Goal: Information Seeking & Learning: Learn about a topic

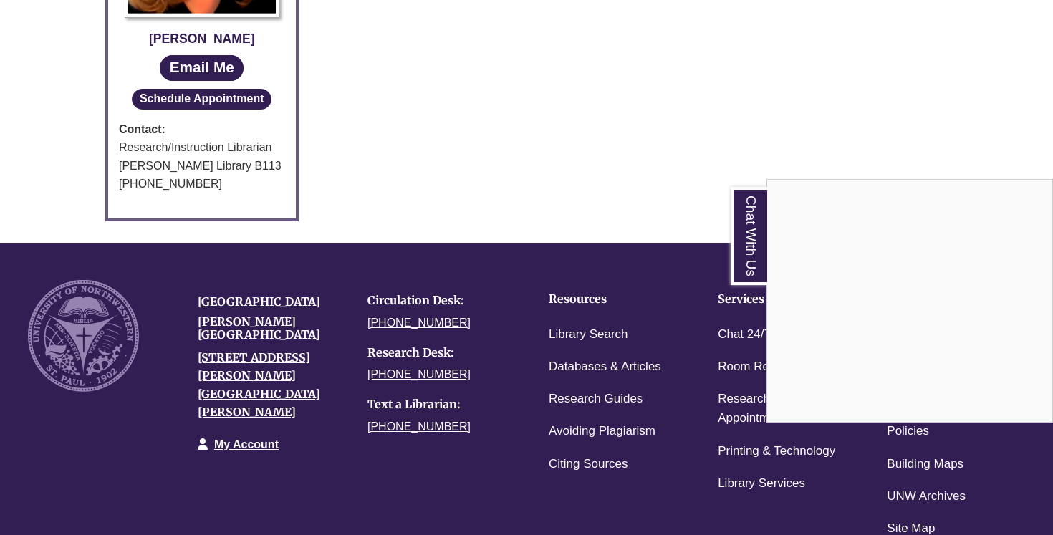
scroll to position [932, 0]
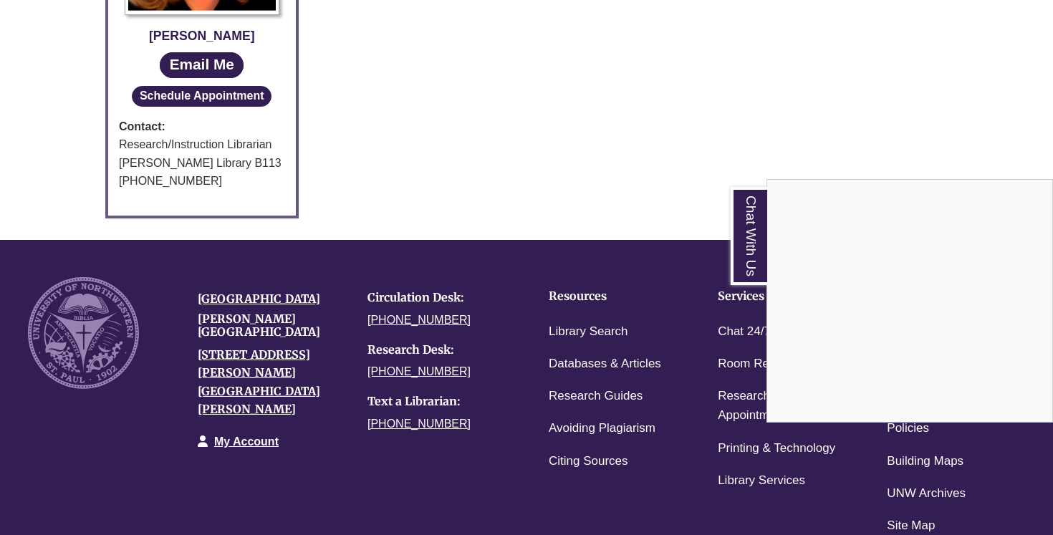
click at [672, 160] on div "Chat With Us" at bounding box center [526, 267] width 1053 height 535
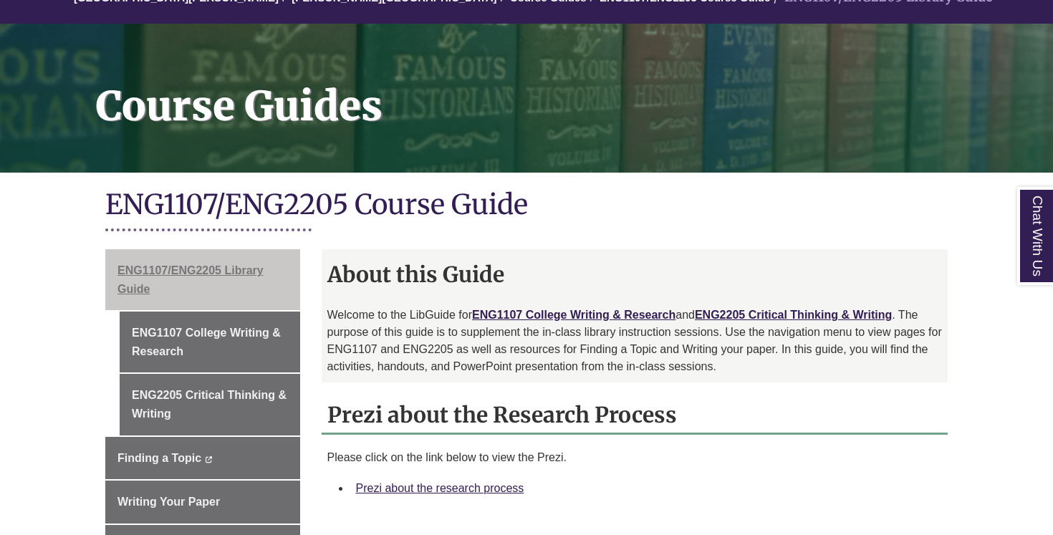
scroll to position [274, 0]
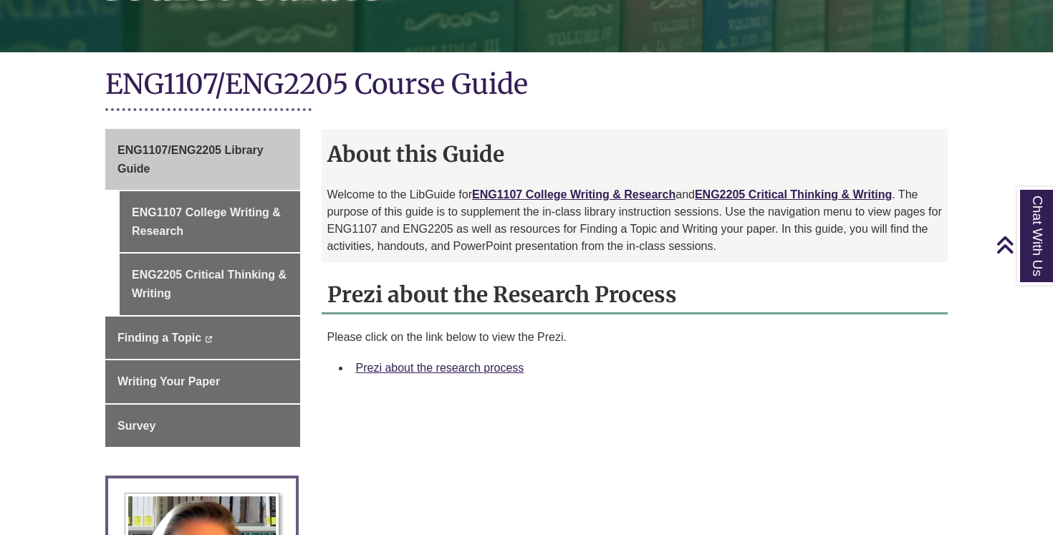
click at [470, 89] on h1 "ENG1107/ENG2205 Course Guide" at bounding box center [526, 86] width 842 height 38
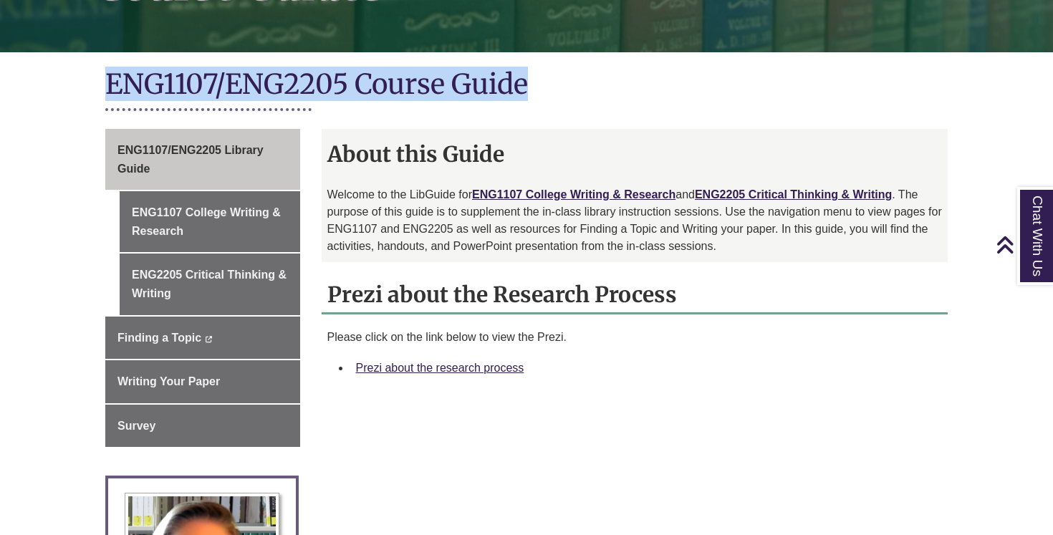
click at [470, 89] on h1 "ENG1107/ENG2205 Course Guide" at bounding box center [526, 86] width 842 height 38
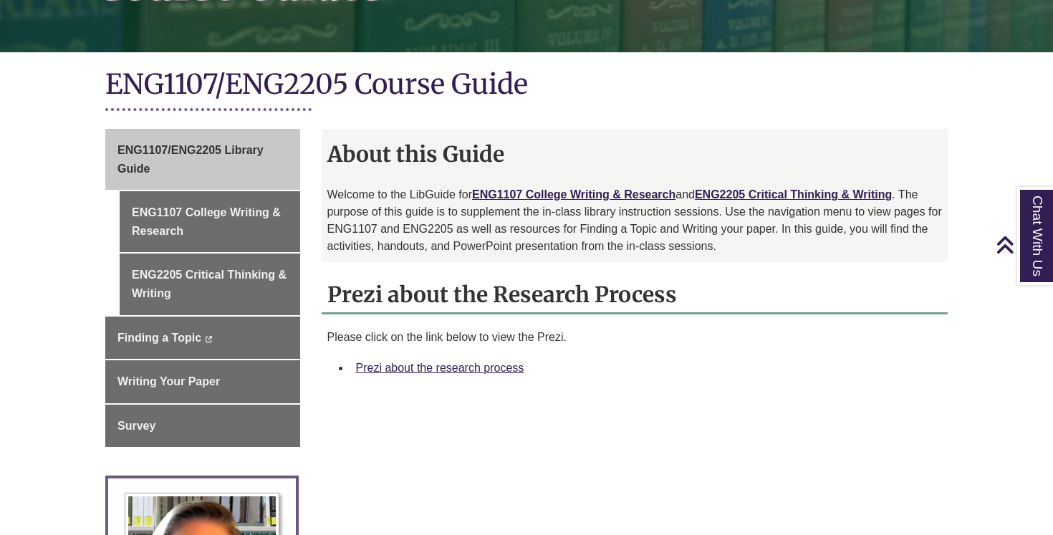
click at [508, 86] on h1 "ENG1107/ENG2205 Course Guide" at bounding box center [526, 86] width 842 height 38
click at [525, 86] on h1 "ENG1107/ENG2205 Course Guide" at bounding box center [526, 86] width 842 height 38
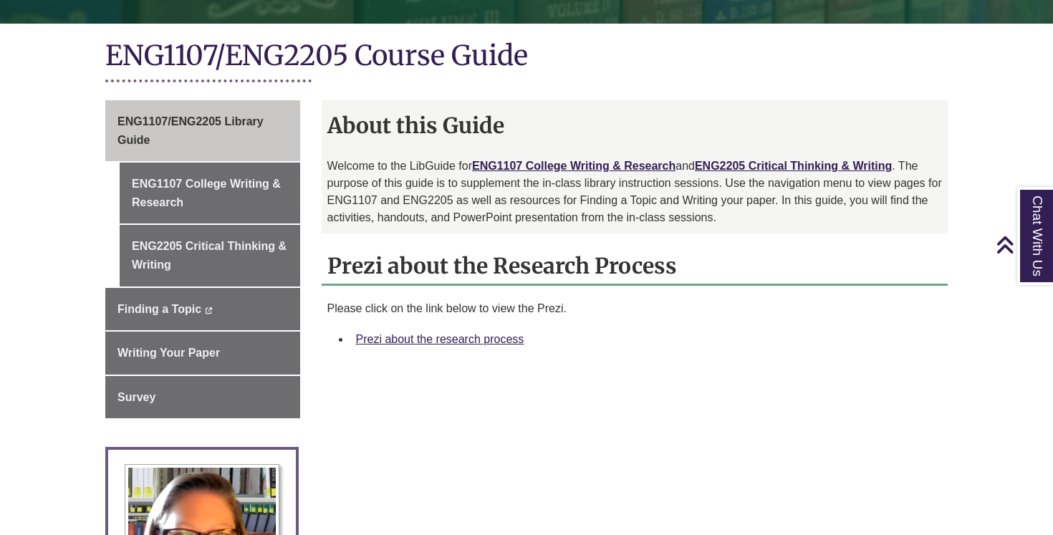
scroll to position [309, 0]
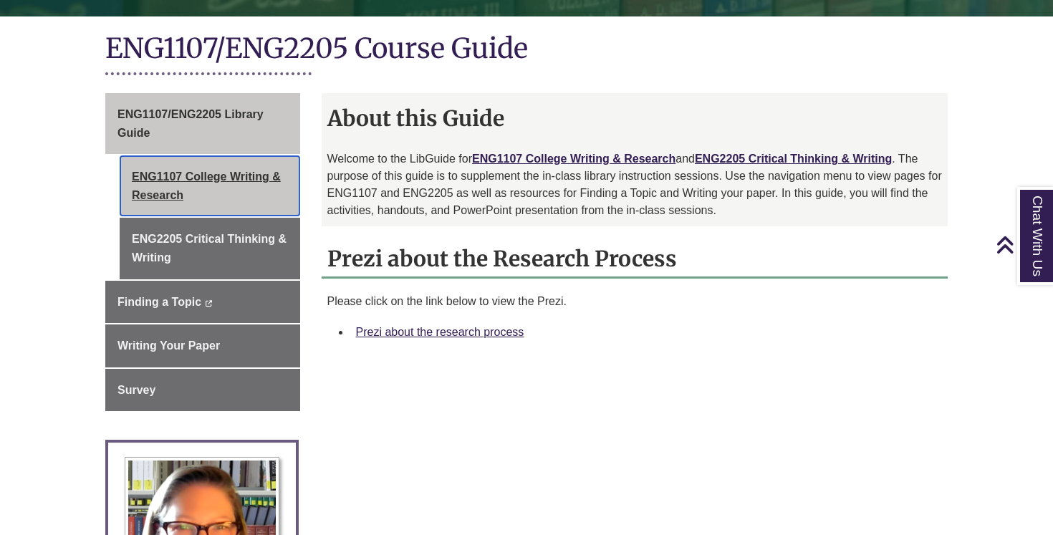
click at [240, 180] on link "ENG1107 College Writing & Research" at bounding box center [210, 185] width 180 height 61
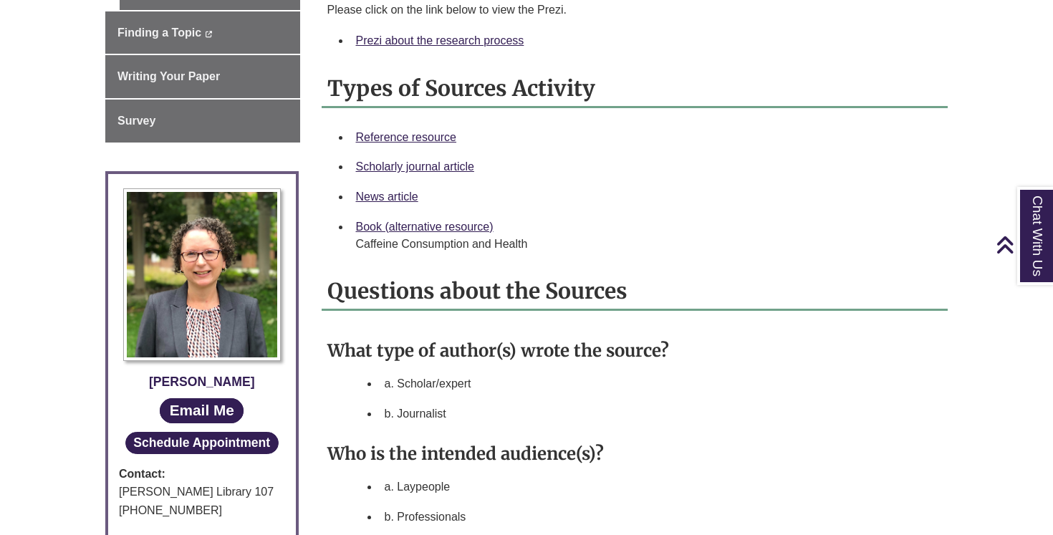
scroll to position [327, 0]
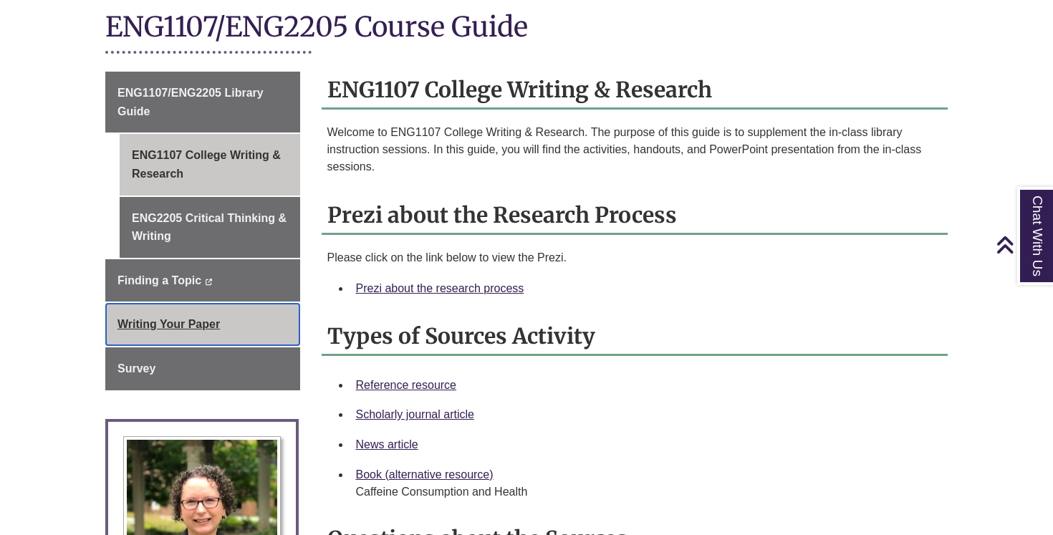
click at [169, 319] on span "Writing Your Paper" at bounding box center [168, 324] width 102 height 12
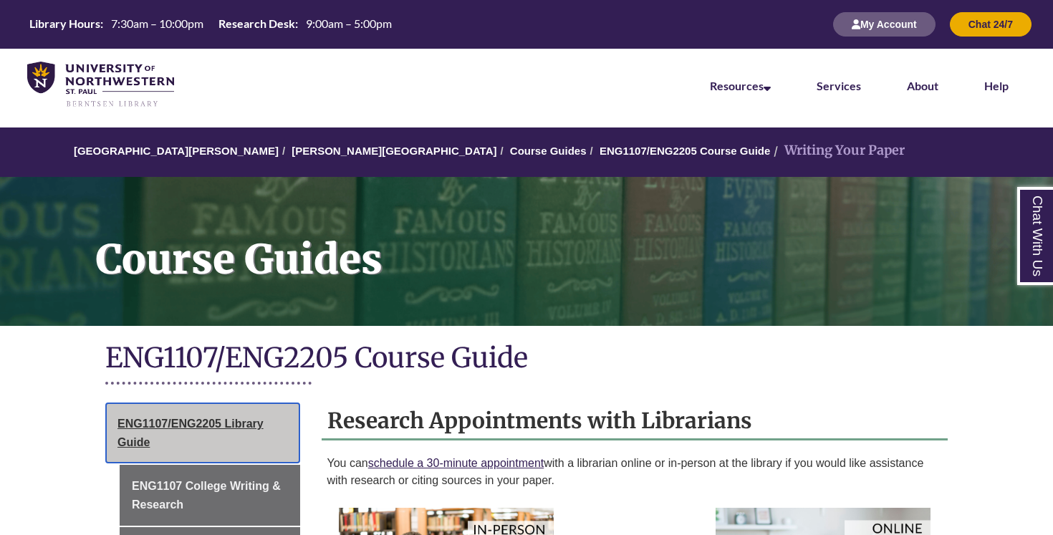
click at [189, 436] on link "ENG1107/ENG2205 Library Guide This link opens in a new window This link opens i…" at bounding box center [202, 432] width 195 height 61
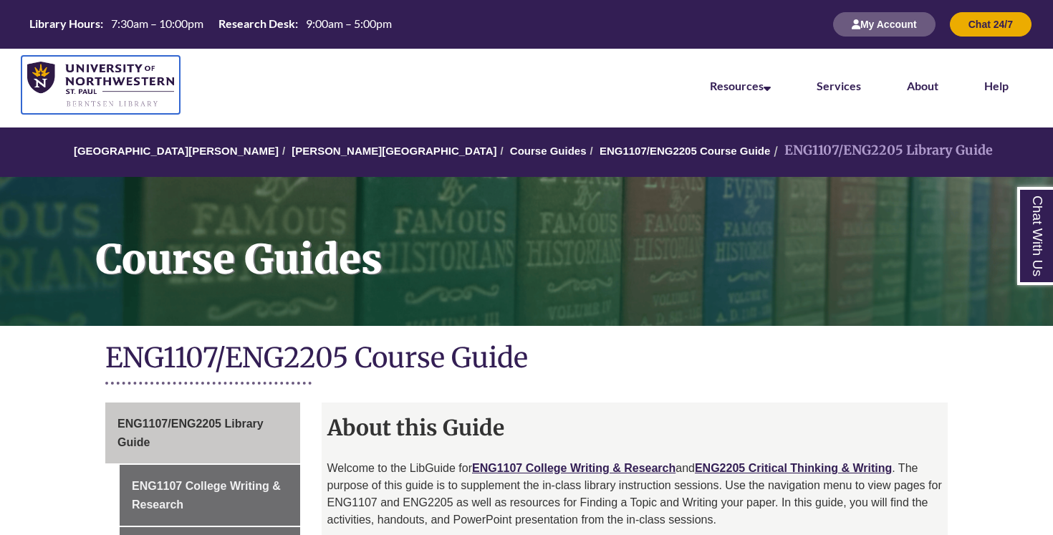
click at [49, 72] on img at bounding box center [100, 85] width 147 height 47
